Goal: Task Accomplishment & Management: Manage account settings

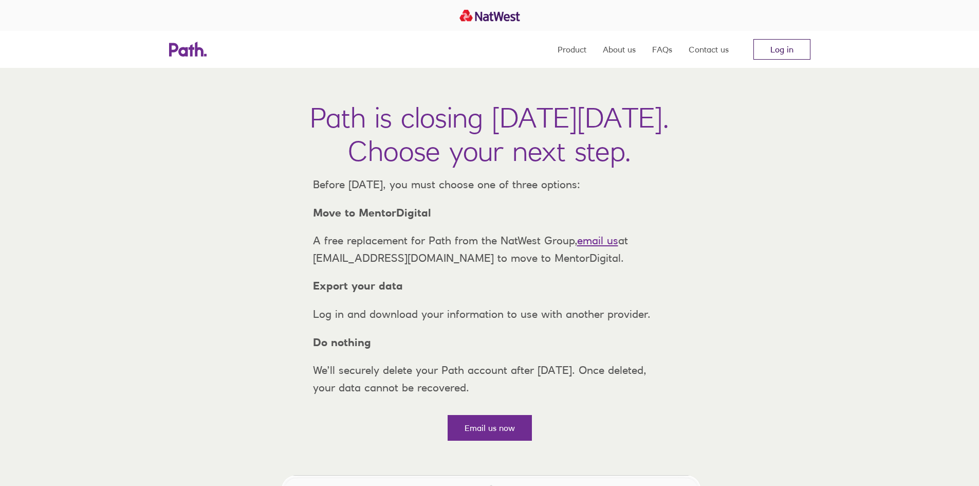
click at [783, 51] on link "Log in" at bounding box center [781, 49] width 57 height 21
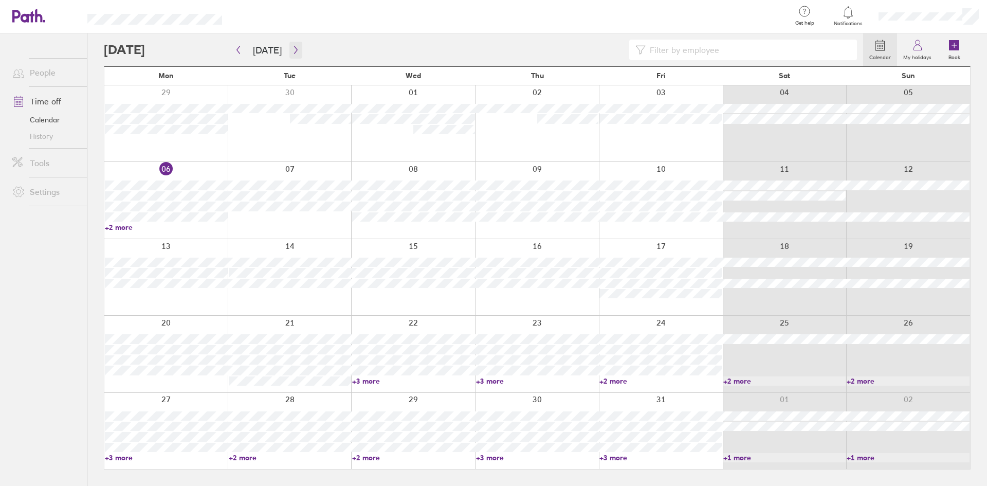
click at [294, 52] on icon "button" at bounding box center [296, 50] width 8 height 8
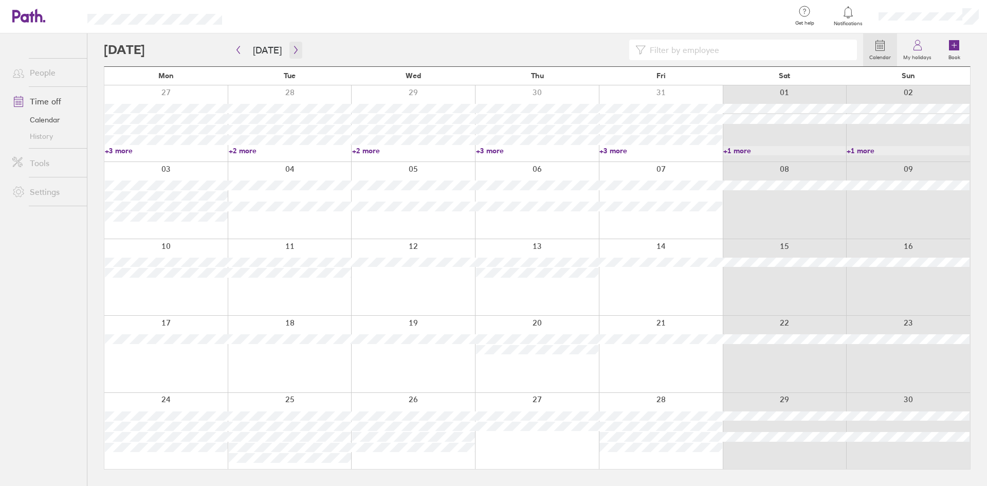
click at [294, 50] on icon "button" at bounding box center [296, 50] width 8 height 8
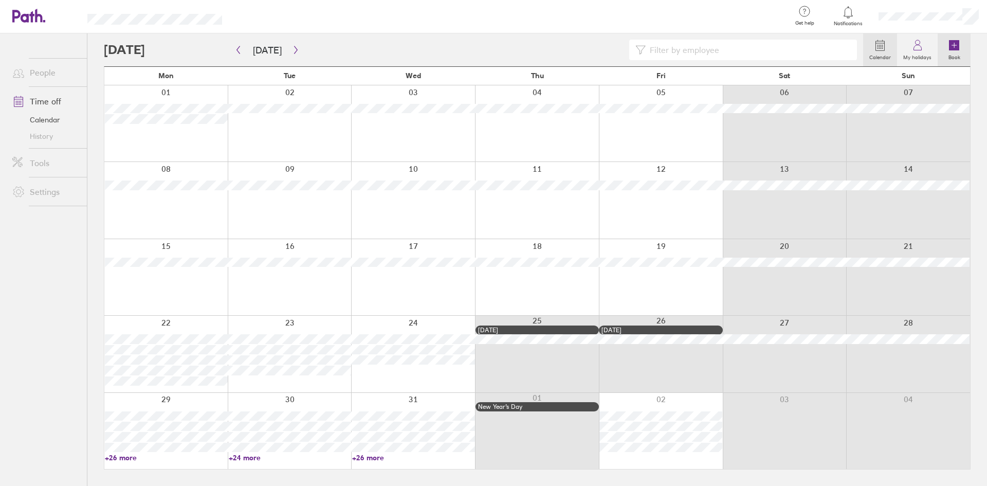
click at [959, 47] on icon at bounding box center [954, 45] width 10 height 10
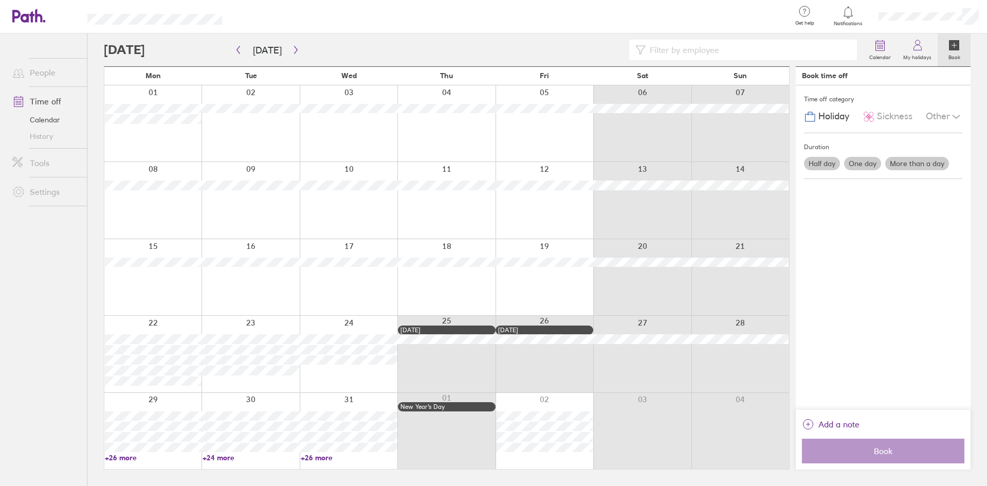
click at [936, 163] on label "More than a day" at bounding box center [917, 163] width 64 height 13
click at [0, 0] on input "More than a day" at bounding box center [0, 0] width 0 height 0
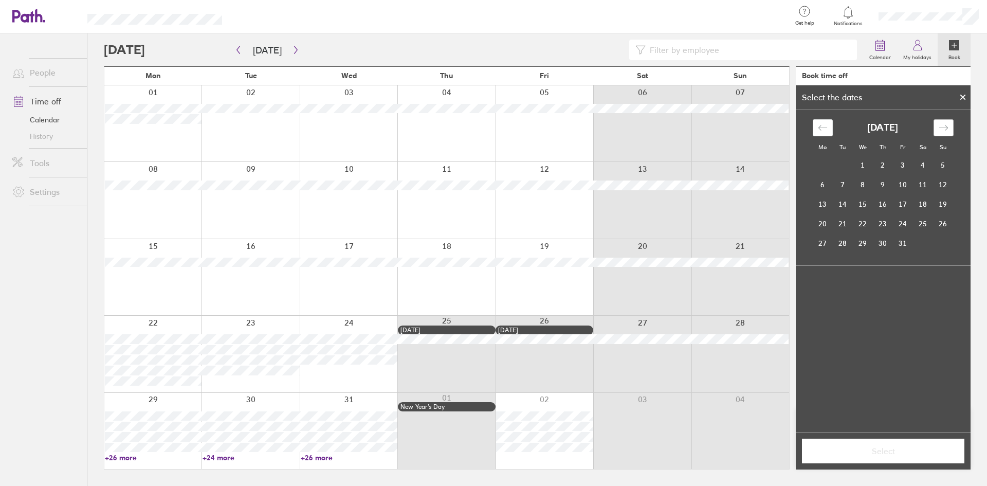
click at [937, 128] on div "Move forward to switch to the next month." at bounding box center [943, 127] width 20 height 17
click at [940, 127] on icon "Move forward to switch to the next month." at bounding box center [943, 128] width 10 height 10
click at [817, 204] on td "15" at bounding box center [822, 204] width 20 height 20
click at [865, 202] on td "17" at bounding box center [862, 204] width 20 height 20
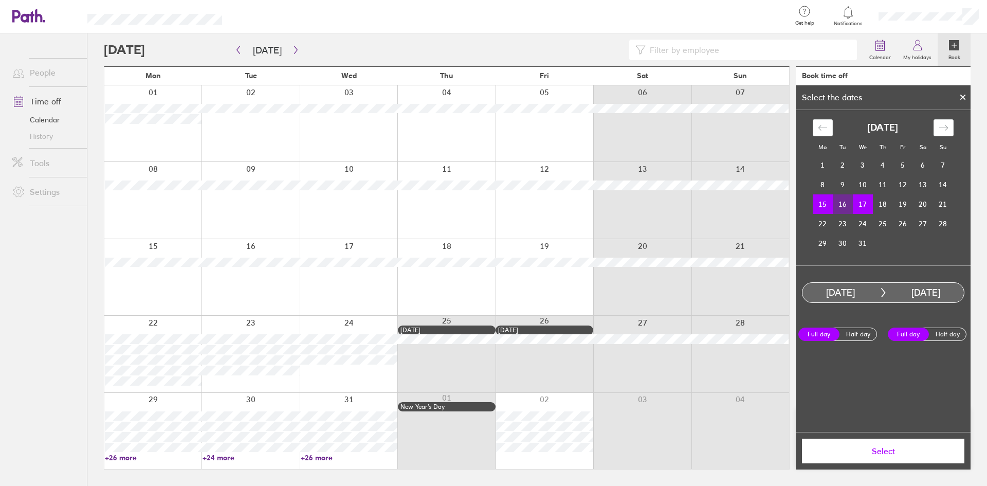
click at [824, 335] on label "Full day" at bounding box center [818, 333] width 41 height 13
click at [0, 0] on input "Full day" at bounding box center [0, 0] width 0 height 0
click at [912, 451] on span "Select" at bounding box center [883, 450] width 148 height 9
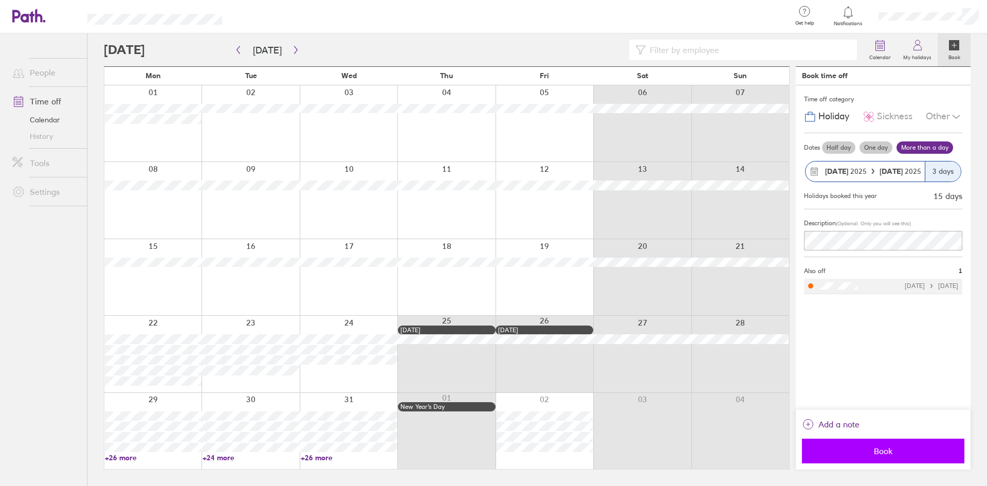
click at [882, 453] on span "Book" at bounding box center [883, 450] width 148 height 9
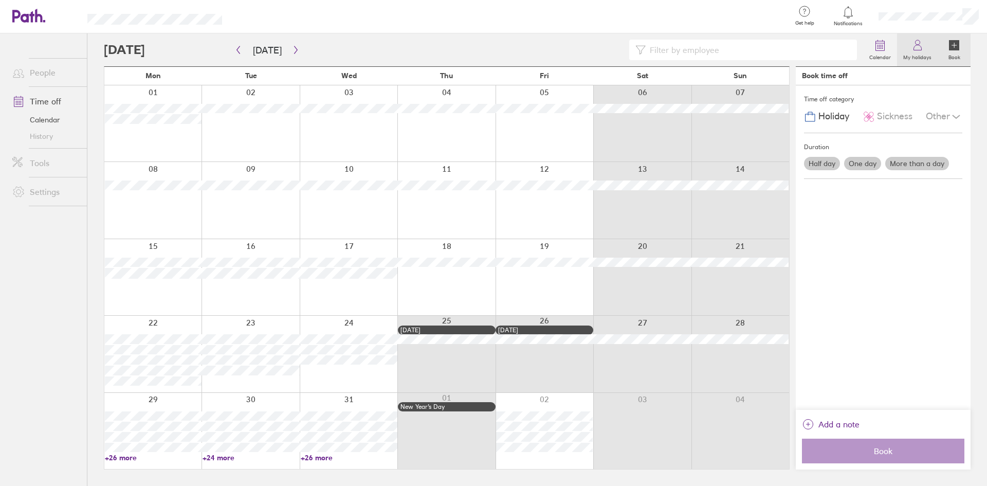
click at [932, 48] on link "My holidays" at bounding box center [917, 49] width 41 height 33
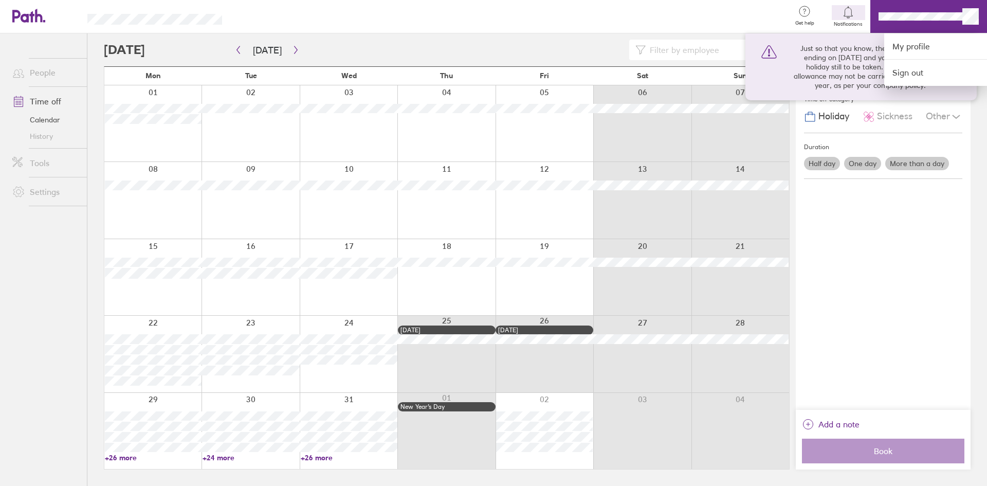
click at [971, 15] on div at bounding box center [493, 243] width 987 height 486
click at [923, 50] on link "My profile" at bounding box center [935, 46] width 103 height 26
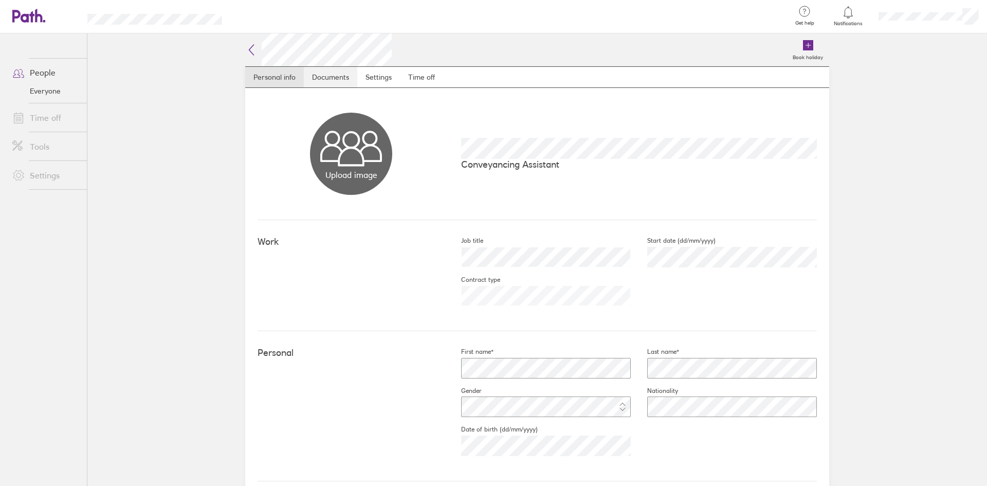
click at [332, 77] on link "Documents" at bounding box center [330, 77] width 53 height 21
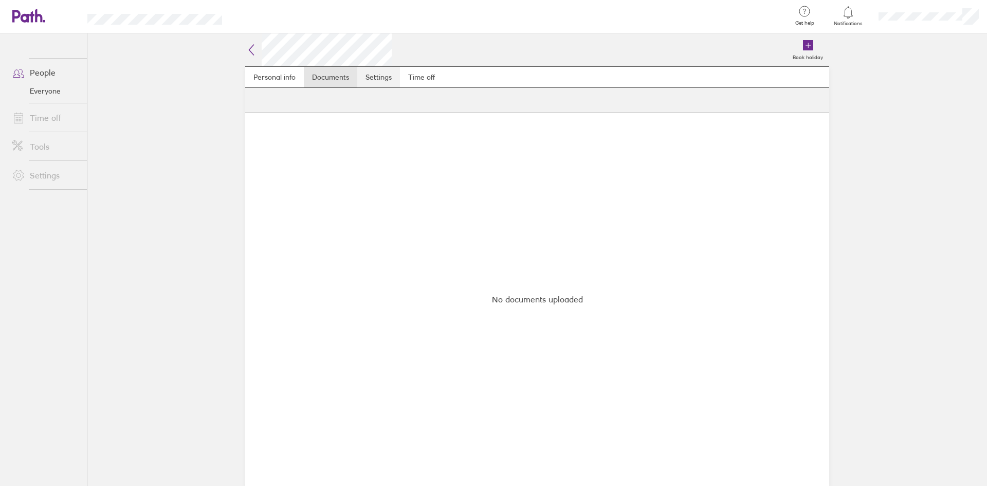
click at [385, 76] on link "Settings" at bounding box center [378, 77] width 43 height 21
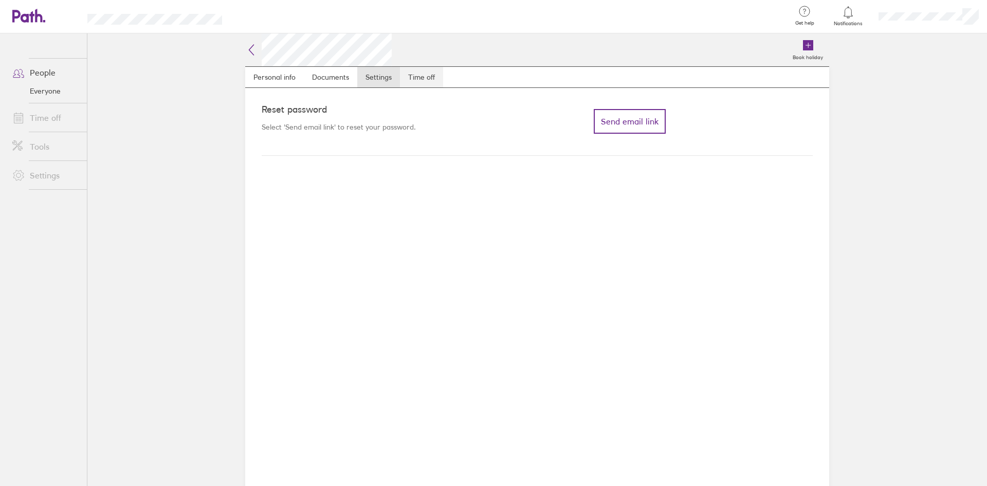
click at [420, 77] on link "Time off" at bounding box center [421, 77] width 43 height 21
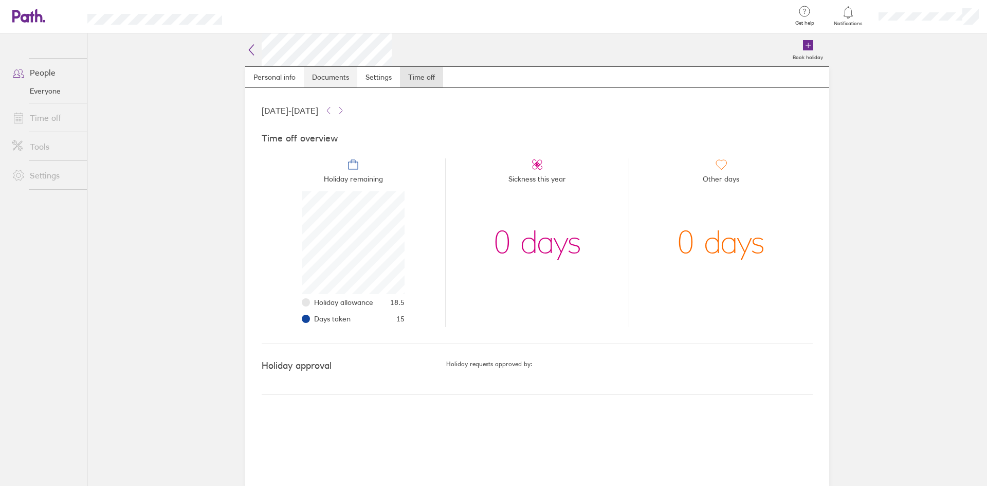
scroll to position [103, 103]
